Goal: Information Seeking & Learning: Learn about a topic

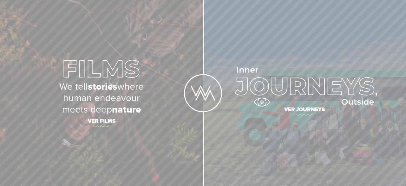
click at [262, 104] on span "Ver journeys" at bounding box center [304, 110] width 203 height 13
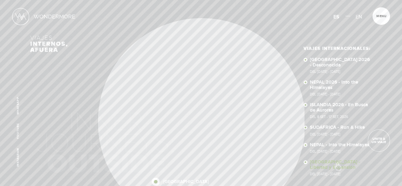
click at [337, 163] on link "[GEOGRAPHIC_DATA] - Libertad y Expansión Del [DATE] - [DATE]" at bounding box center [341, 167] width 62 height 16
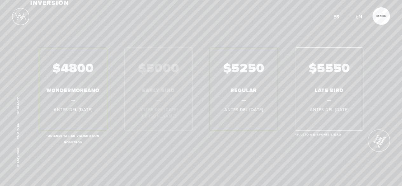
scroll to position [3875, 0]
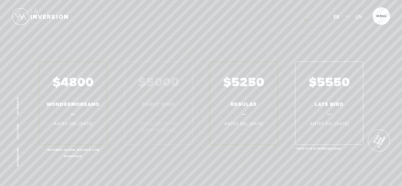
click at [305, 20] on div "La inversión $4800 Wondermoreano Antes del 28 Nov 2025 *Quienes ya han viajado …" at bounding box center [200, 76] width 341 height 137
